Goal: Information Seeking & Learning: Learn about a topic

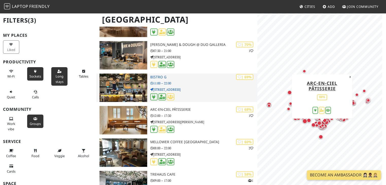
scroll to position [508, 0]
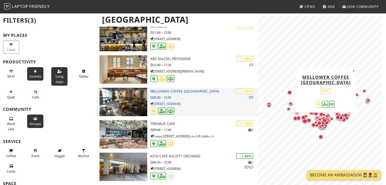
click at [196, 109] on div at bounding box center [203, 112] width 107 height 8
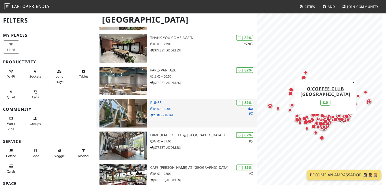
scroll to position [330, 0]
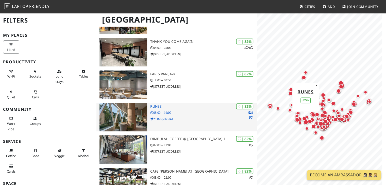
click at [180, 113] on p "08:00 – 16:00" at bounding box center [203, 113] width 107 height 5
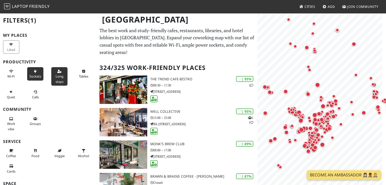
click at [34, 73] on button "Sockets" at bounding box center [35, 73] width 16 height 13
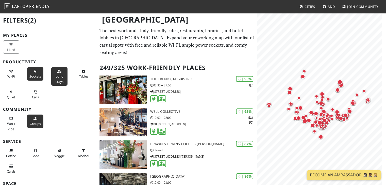
click at [34, 118] on icon at bounding box center [35, 119] width 4 height 3
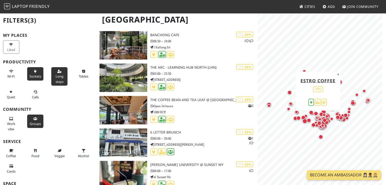
scroll to position [1347, 0]
